Goal: Find specific page/section: Find specific page/section

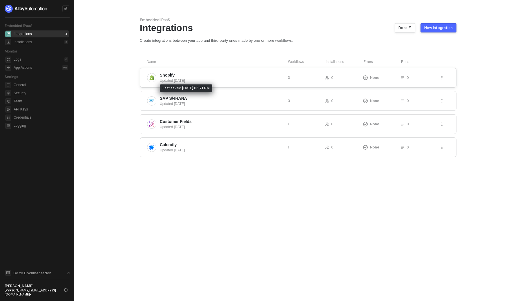
click at [184, 79] on div "Updated 3 months ago" at bounding box center [221, 80] width 123 height 5
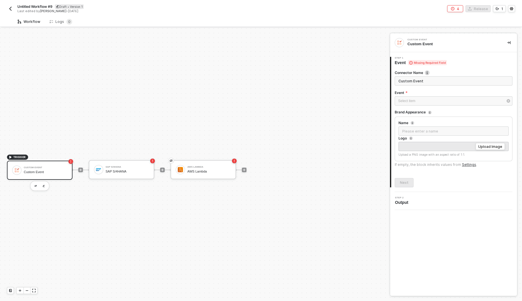
scroll to position [11, 0]
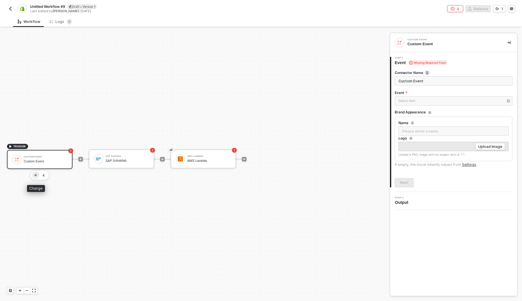
click at [36, 177] on button "button" at bounding box center [35, 175] width 7 height 7
